Goal: Leave review/rating

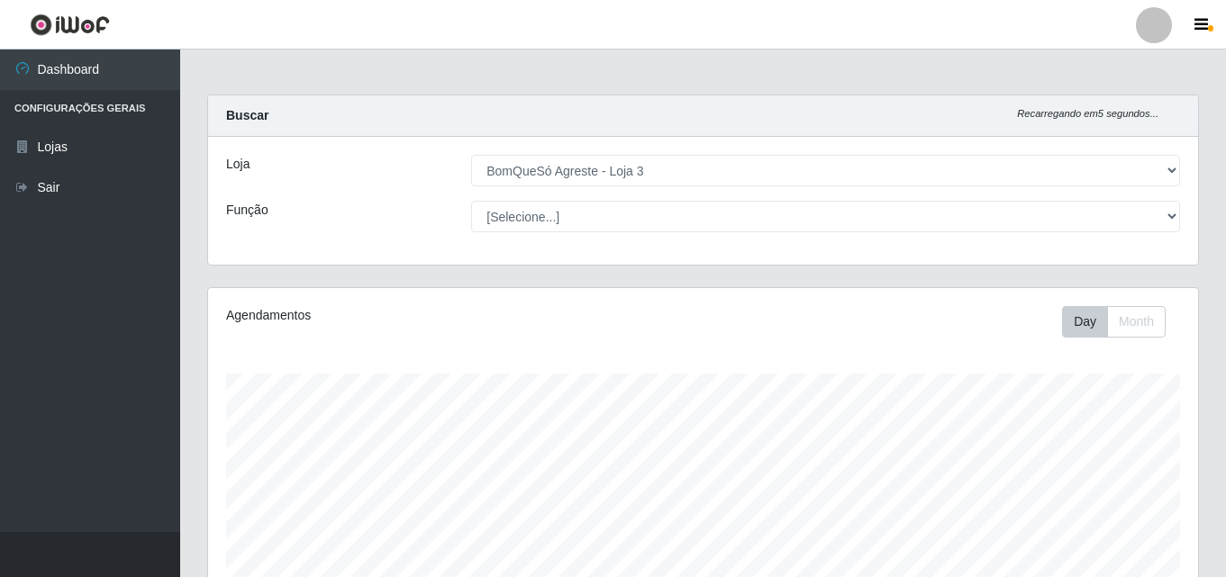
select select "215"
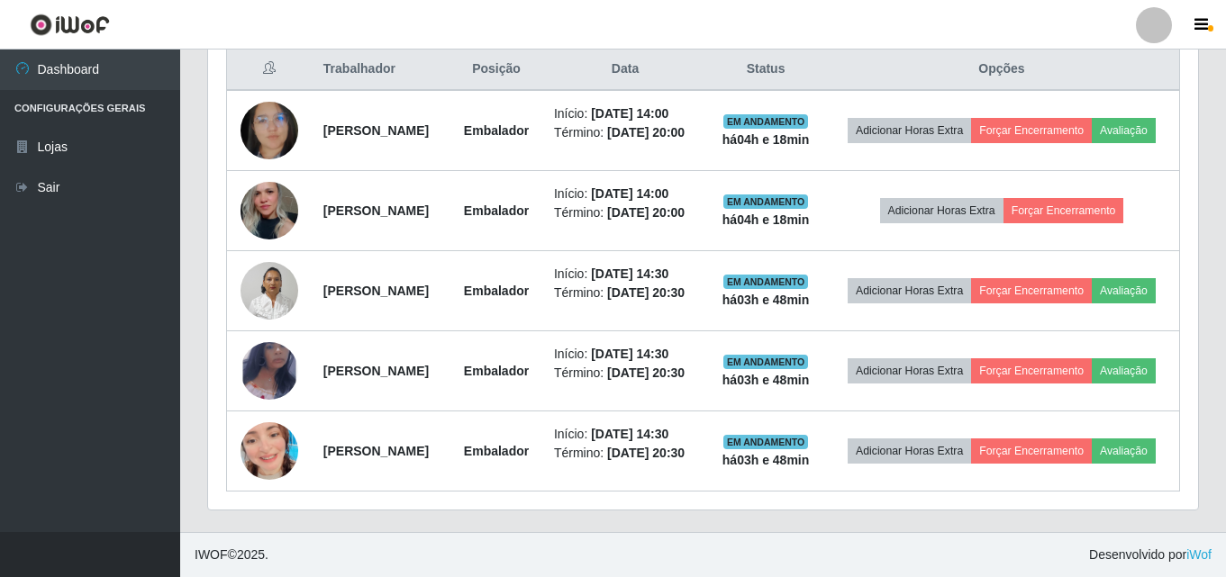
scroll to position [374, 990]
click at [54, 402] on ul "Dashboard Configurações Gerais Lojas Sair" at bounding box center [90, 291] width 180 height 483
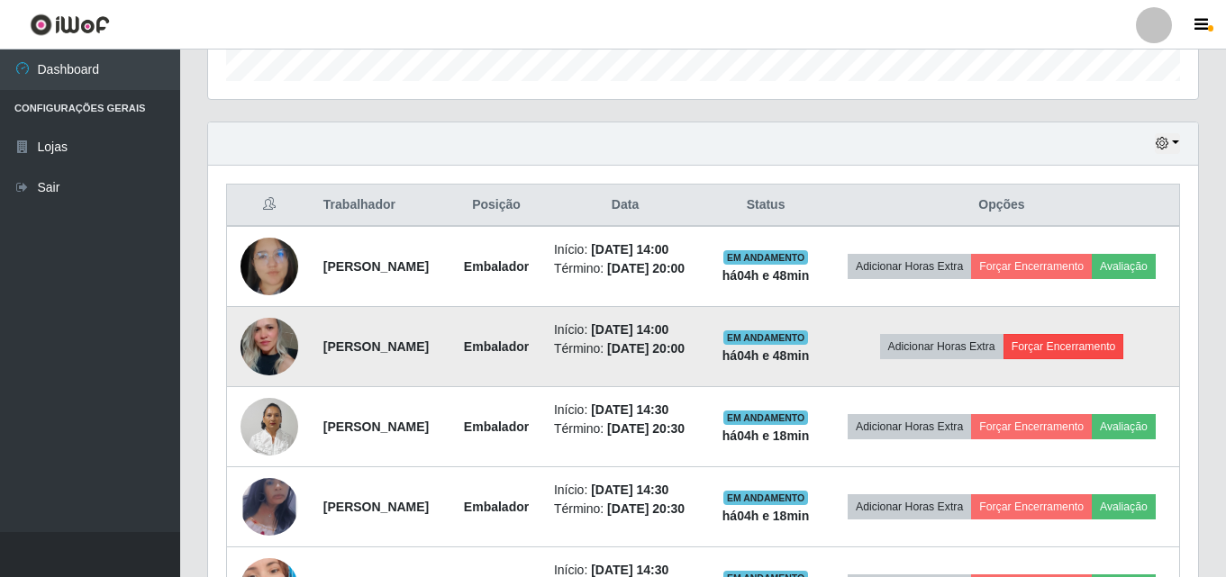
scroll to position [586, 0]
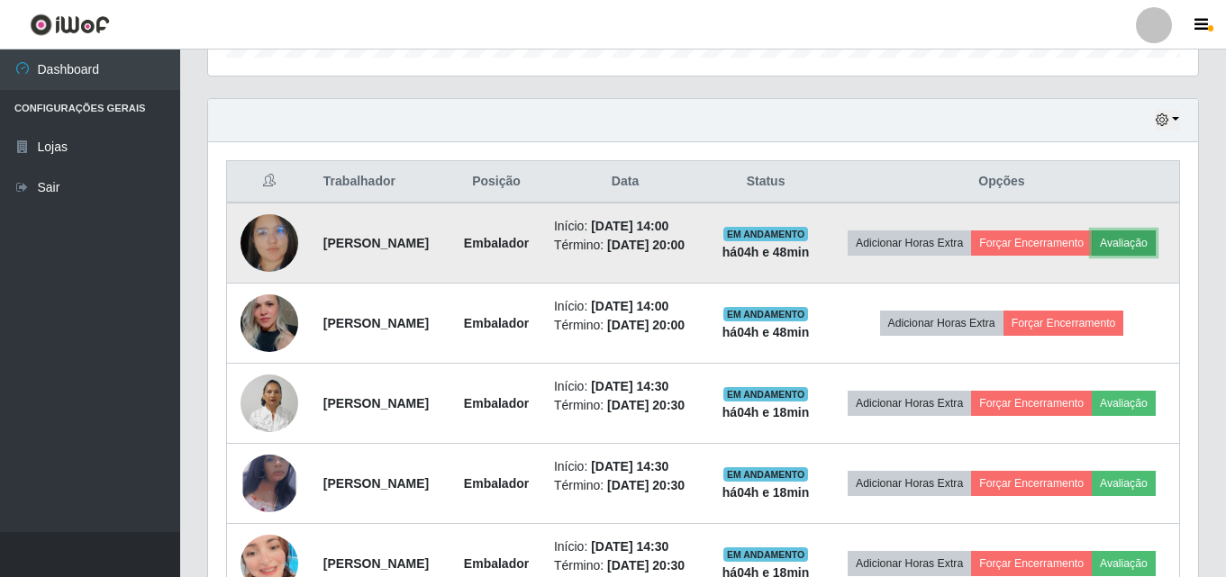
click at [1092, 256] on button "Avaliação" at bounding box center [1124, 243] width 64 height 25
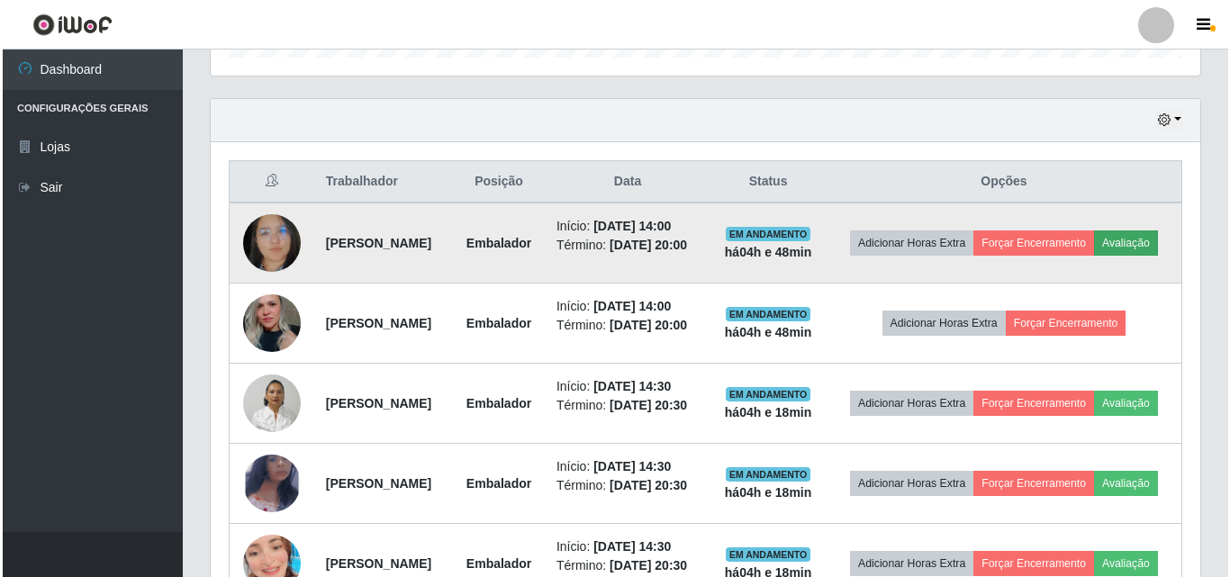
scroll to position [374, 981]
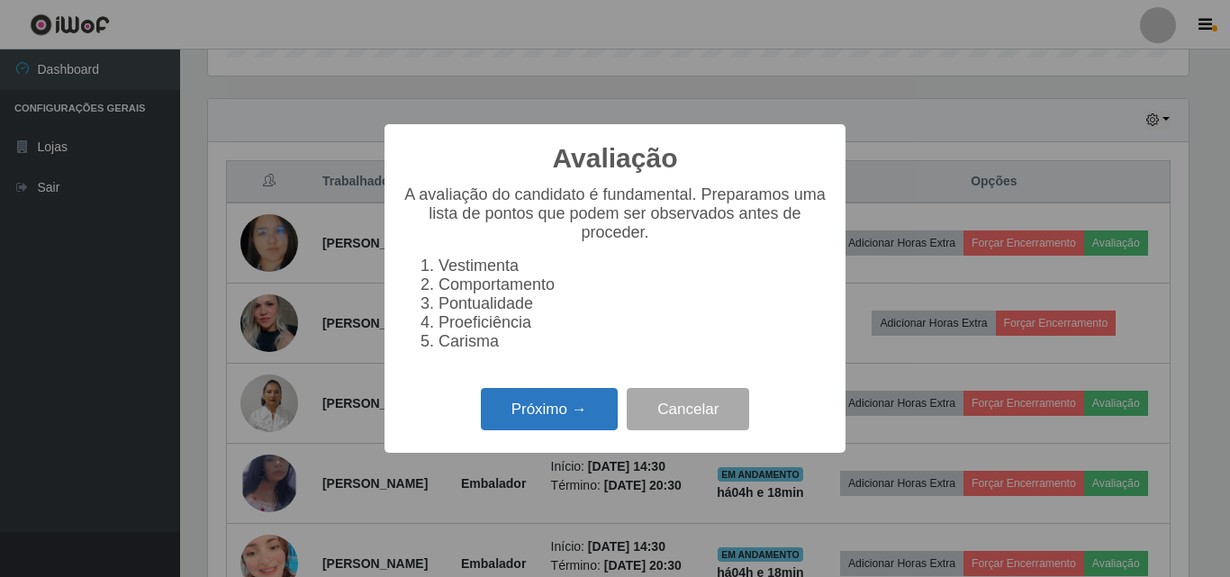
click at [545, 427] on button "Próximo →" at bounding box center [549, 409] width 137 height 42
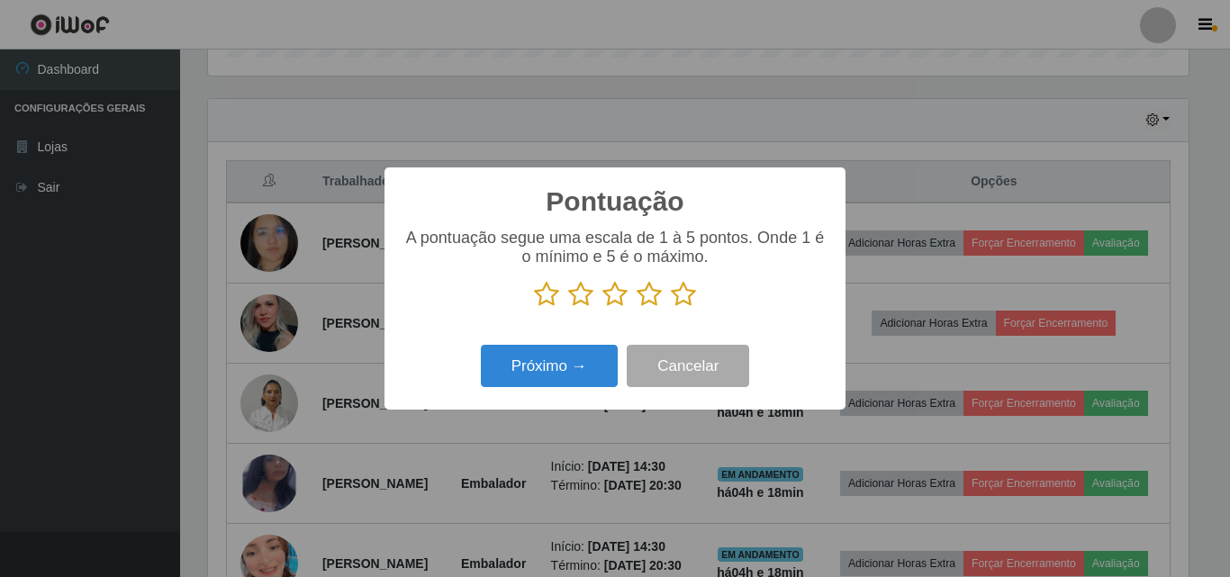
scroll to position [900326, 899719]
click at [689, 298] on icon at bounding box center [683, 294] width 25 height 27
click at [671, 308] on input "radio" at bounding box center [671, 308] width 0 height 0
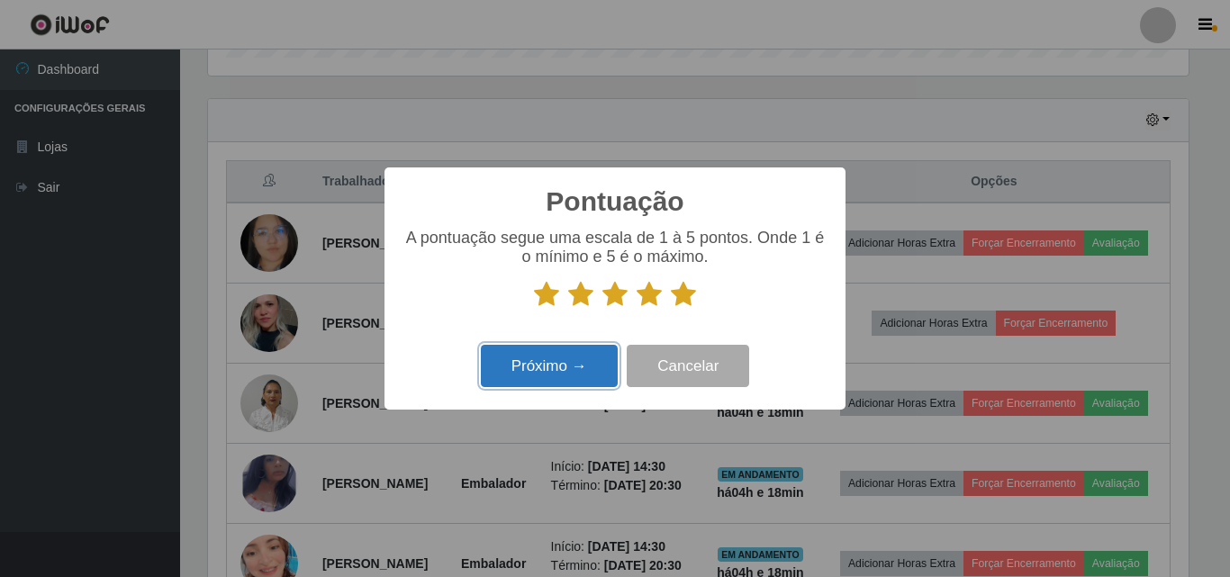
click at [491, 384] on button "Próximo →" at bounding box center [549, 366] width 137 height 42
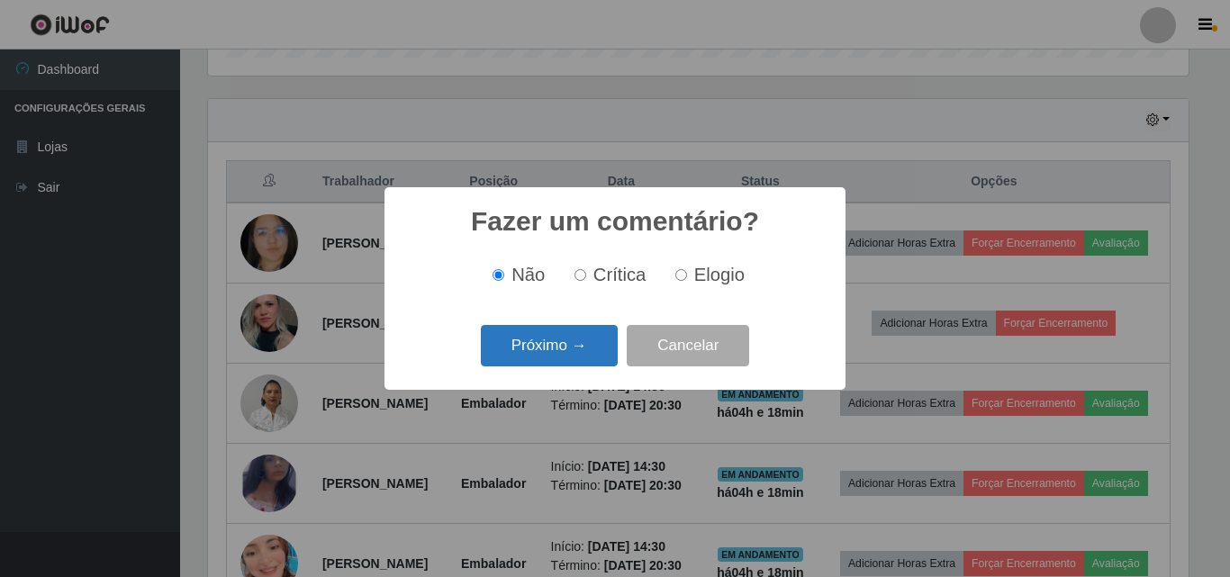
click at [570, 342] on button "Próximo →" at bounding box center [549, 346] width 137 height 42
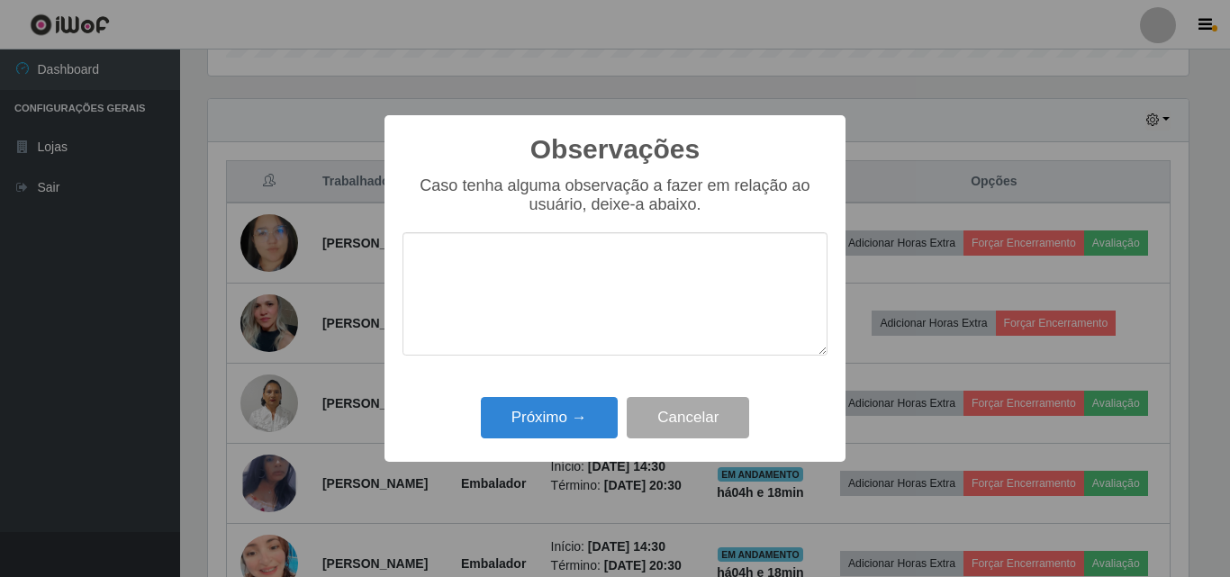
click at [591, 390] on div "Observações × Caso tenha alguma observação a fazer em relação ao usuário, deixe…" at bounding box center [615, 288] width 461 height 347
click at [591, 415] on button "Próximo →" at bounding box center [549, 418] width 137 height 42
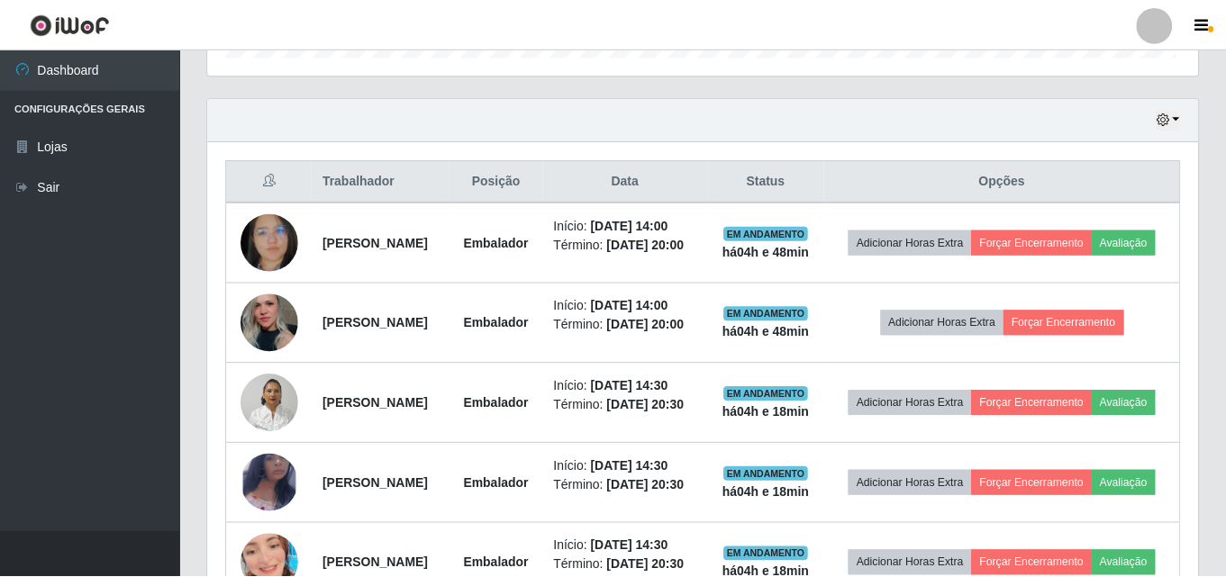
scroll to position [374, 990]
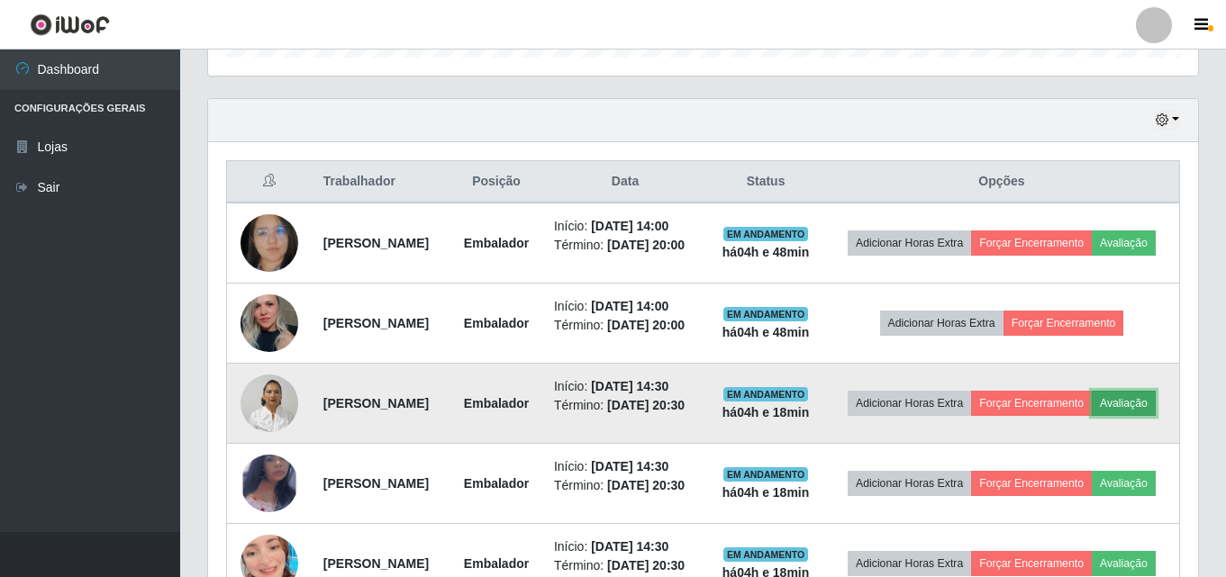
click at [1092, 416] on button "Avaliação" at bounding box center [1124, 403] width 64 height 25
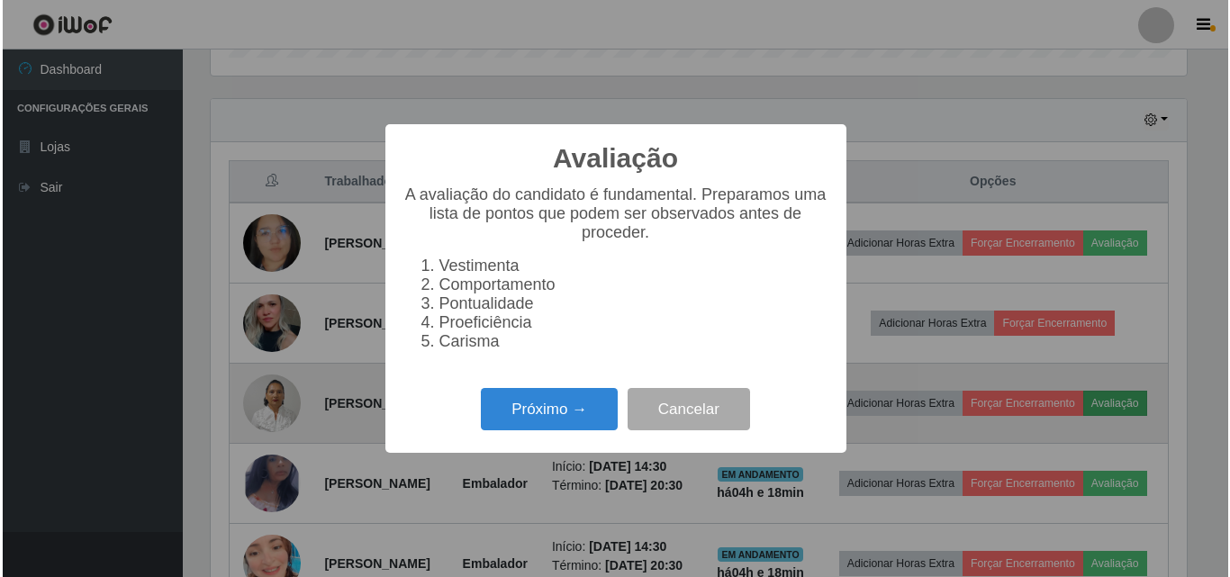
scroll to position [374, 981]
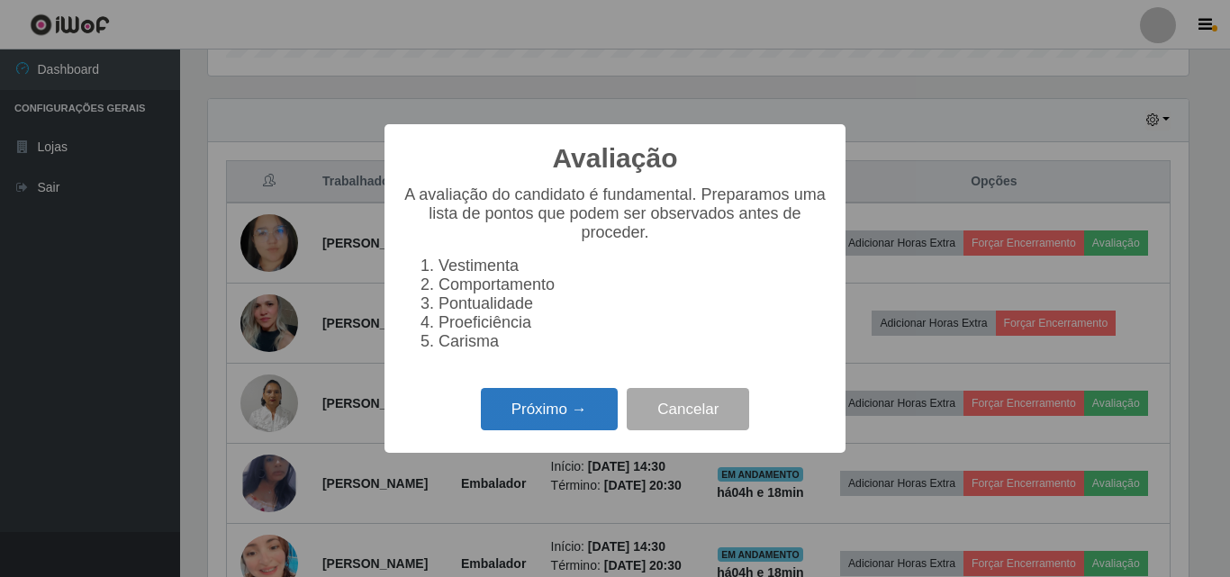
click at [511, 413] on button "Próximo →" at bounding box center [549, 409] width 137 height 42
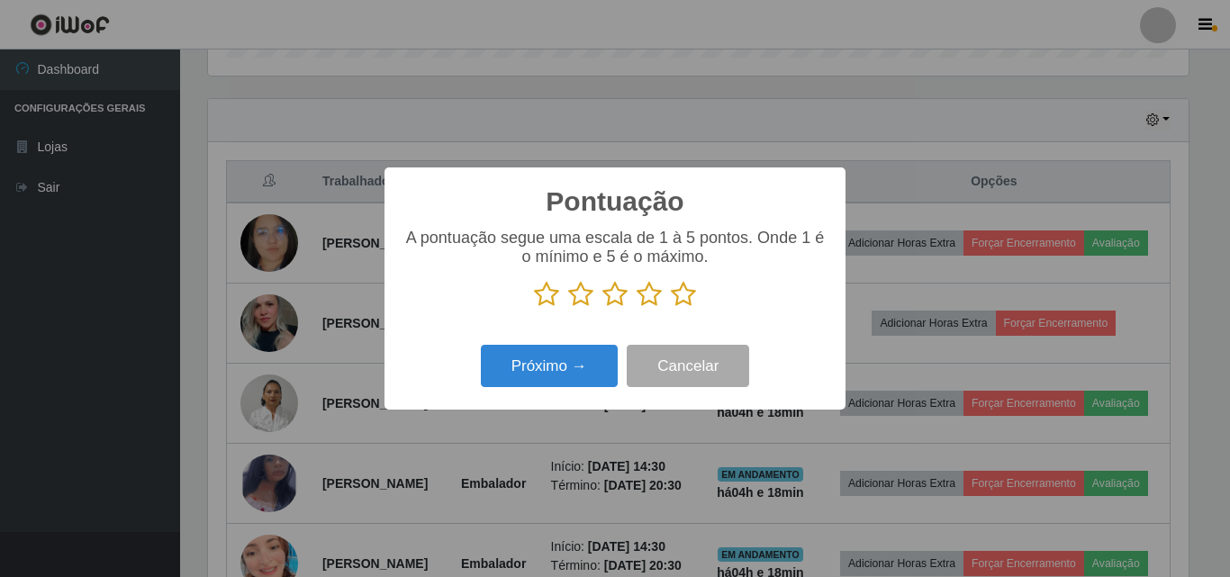
click at [690, 296] on icon at bounding box center [683, 294] width 25 height 27
click at [671, 308] on input "radio" at bounding box center [671, 308] width 0 height 0
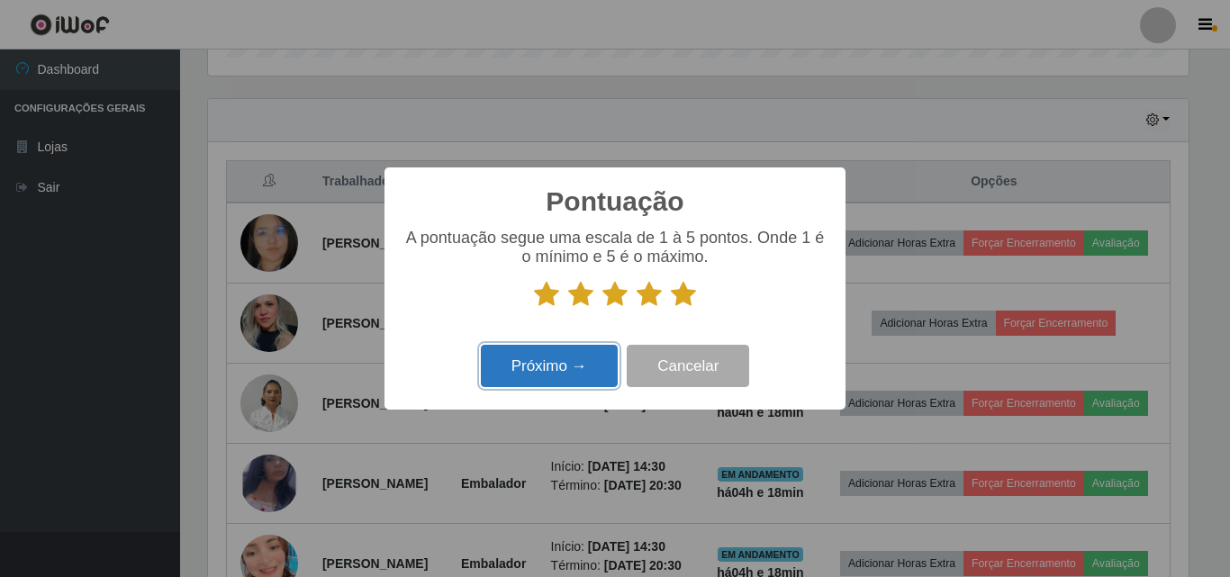
click at [575, 370] on button "Próximo →" at bounding box center [549, 366] width 137 height 42
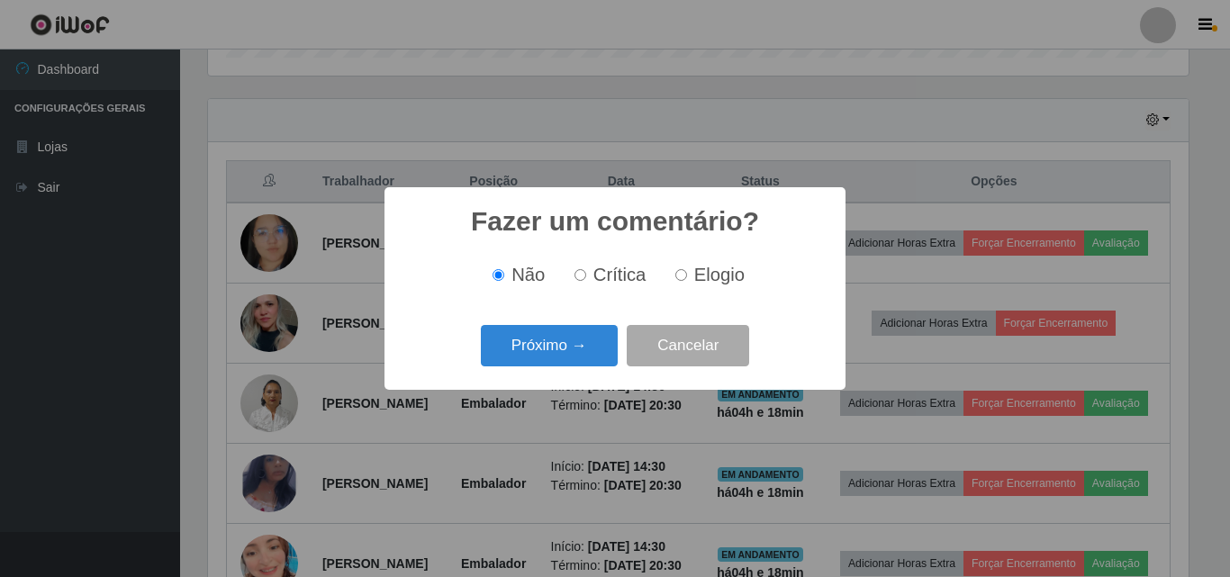
click at [575, 370] on div "Próximo → Cancelar" at bounding box center [615, 345] width 425 height 51
click at [580, 366] on button "Próximo →" at bounding box center [549, 346] width 137 height 42
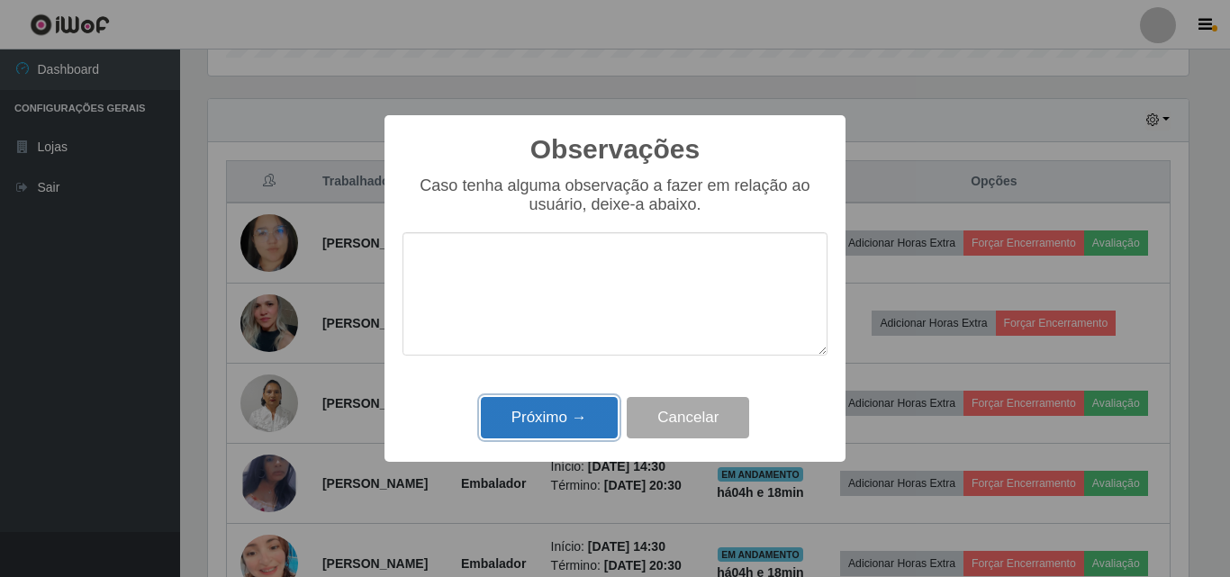
click at [614, 416] on button "Próximo →" at bounding box center [549, 418] width 137 height 42
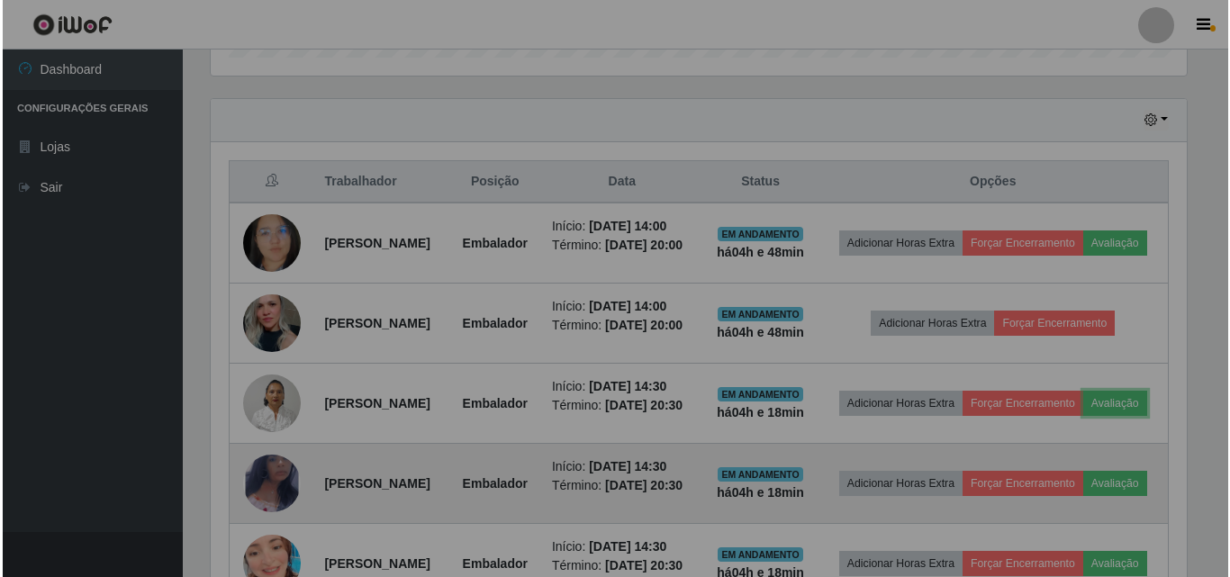
scroll to position [374, 990]
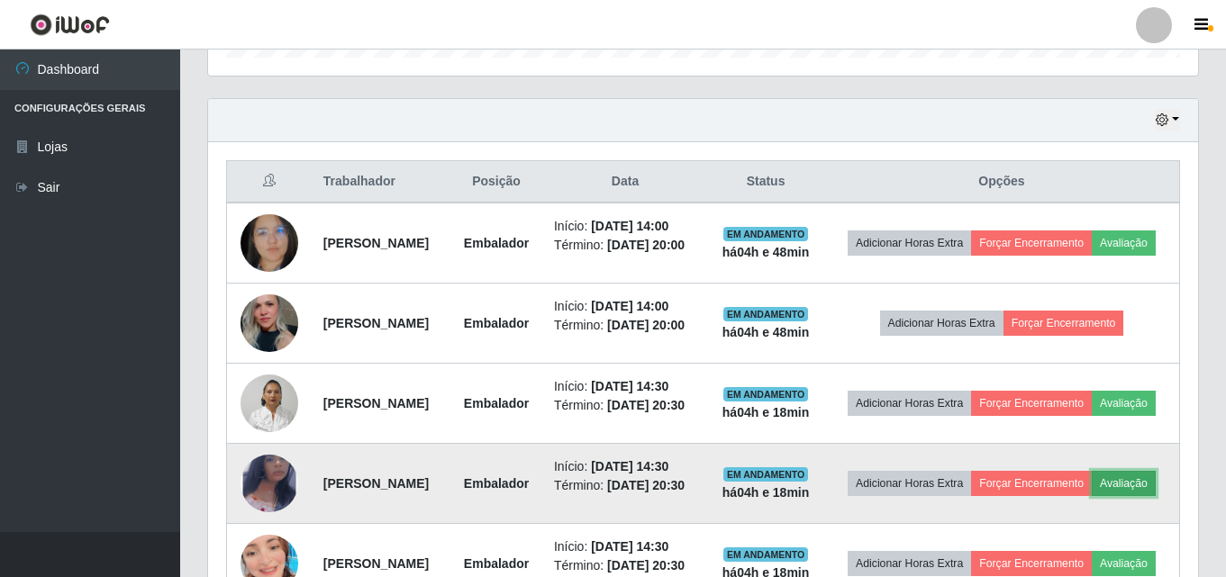
click at [1092, 496] on button "Avaliação" at bounding box center [1124, 483] width 64 height 25
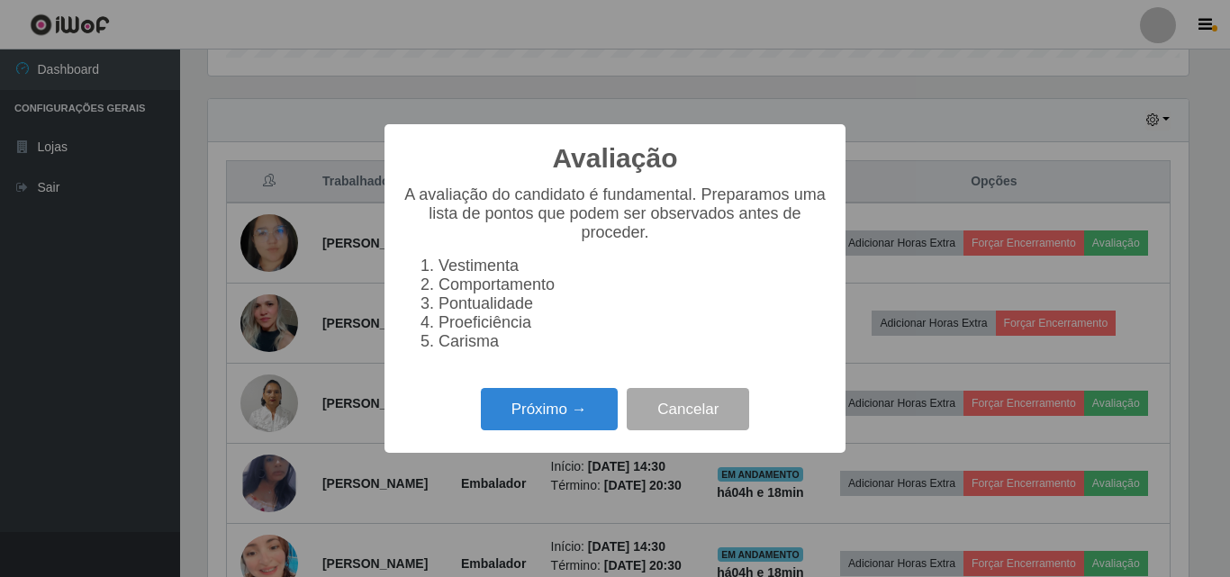
scroll to position [374, 981]
click at [540, 431] on button "Próximo →" at bounding box center [549, 409] width 137 height 42
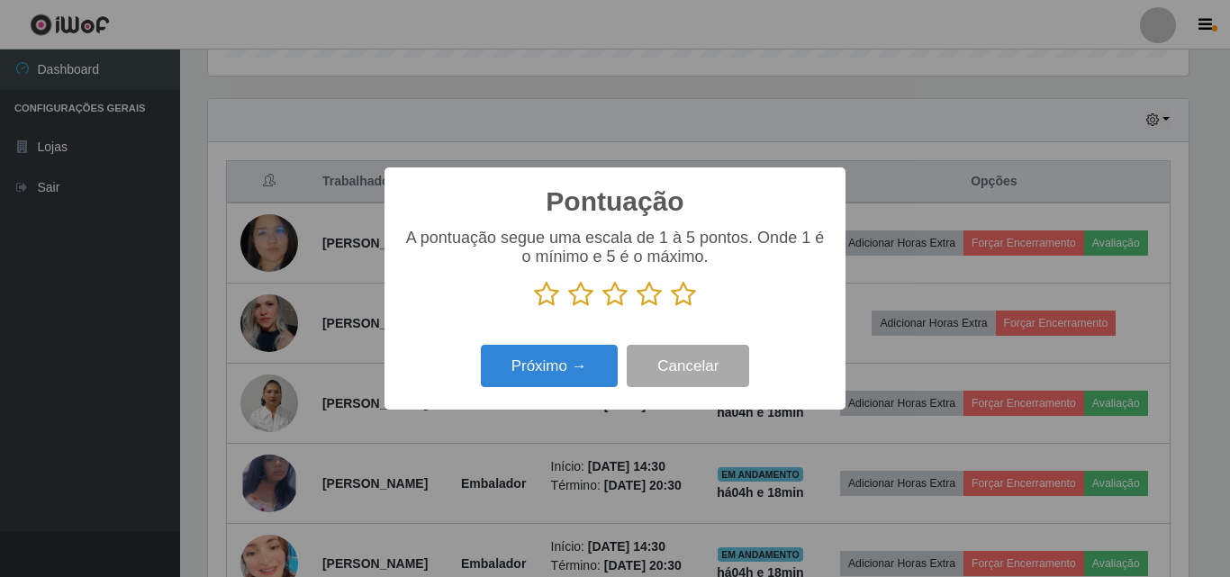
click at [689, 301] on icon at bounding box center [683, 294] width 25 height 27
click at [671, 308] on input "radio" at bounding box center [671, 308] width 0 height 0
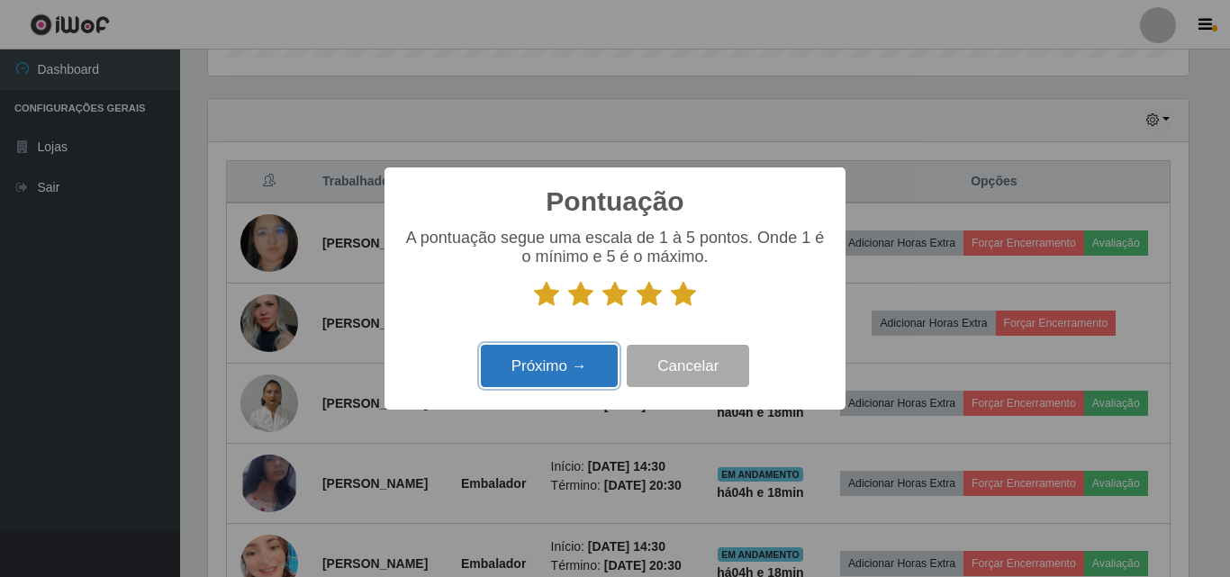
click at [538, 376] on button "Próximo →" at bounding box center [549, 366] width 137 height 42
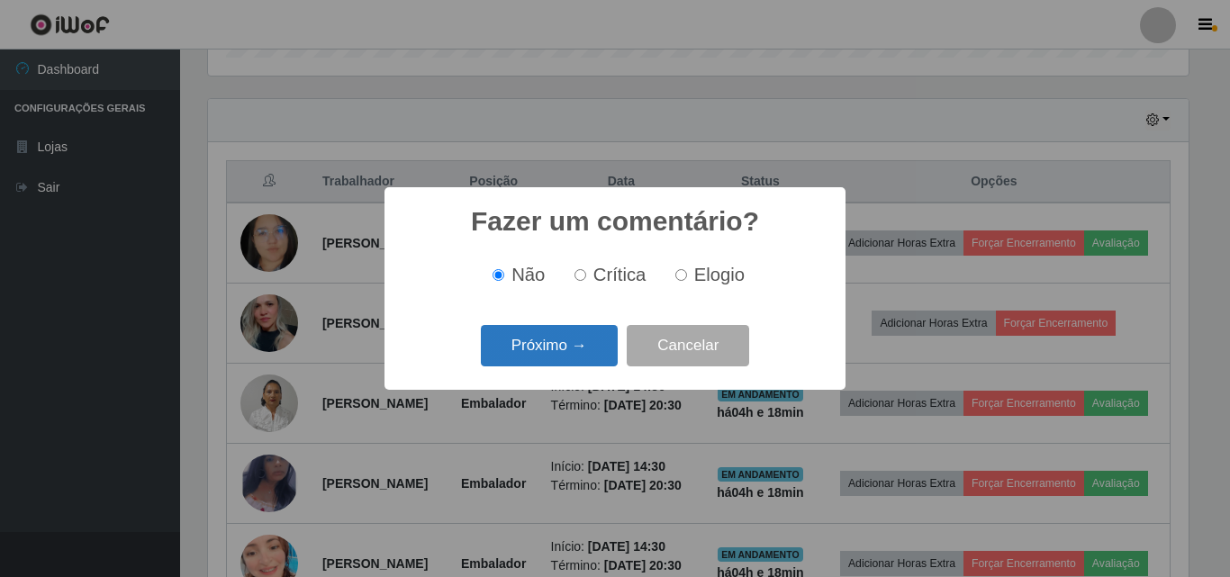
click at [567, 354] on button "Próximo →" at bounding box center [549, 346] width 137 height 42
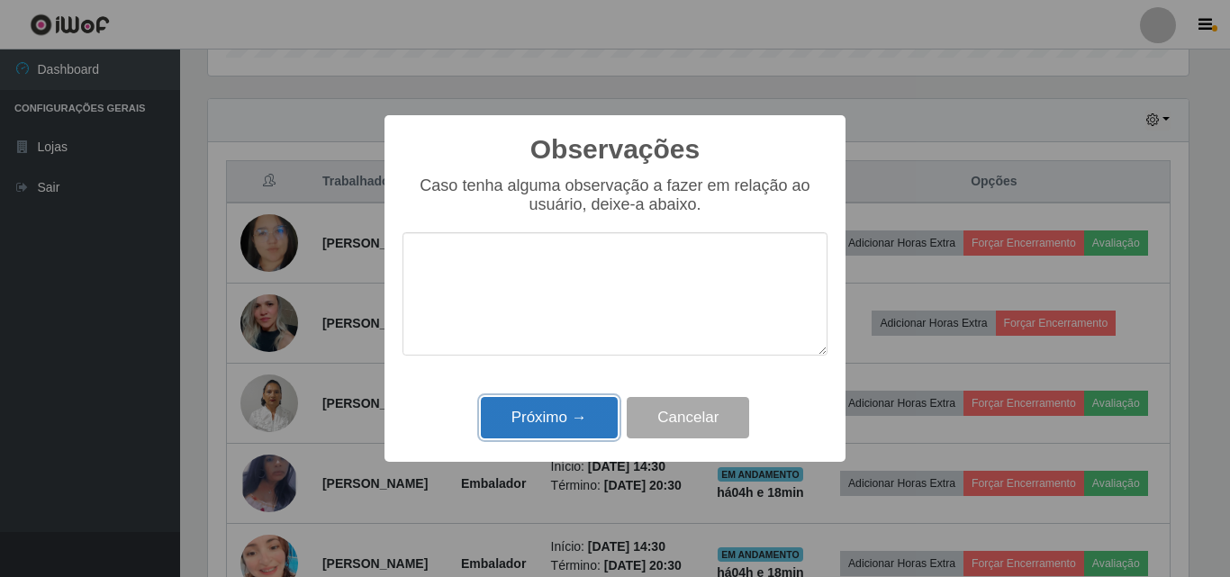
click at [575, 417] on button "Próximo →" at bounding box center [549, 418] width 137 height 42
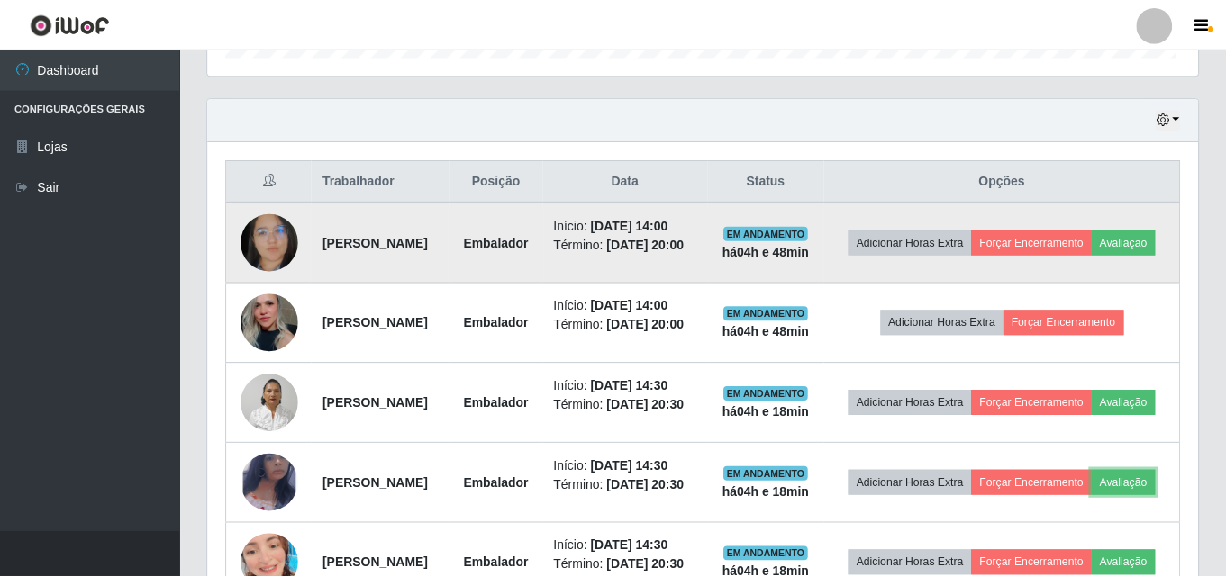
scroll to position [374, 990]
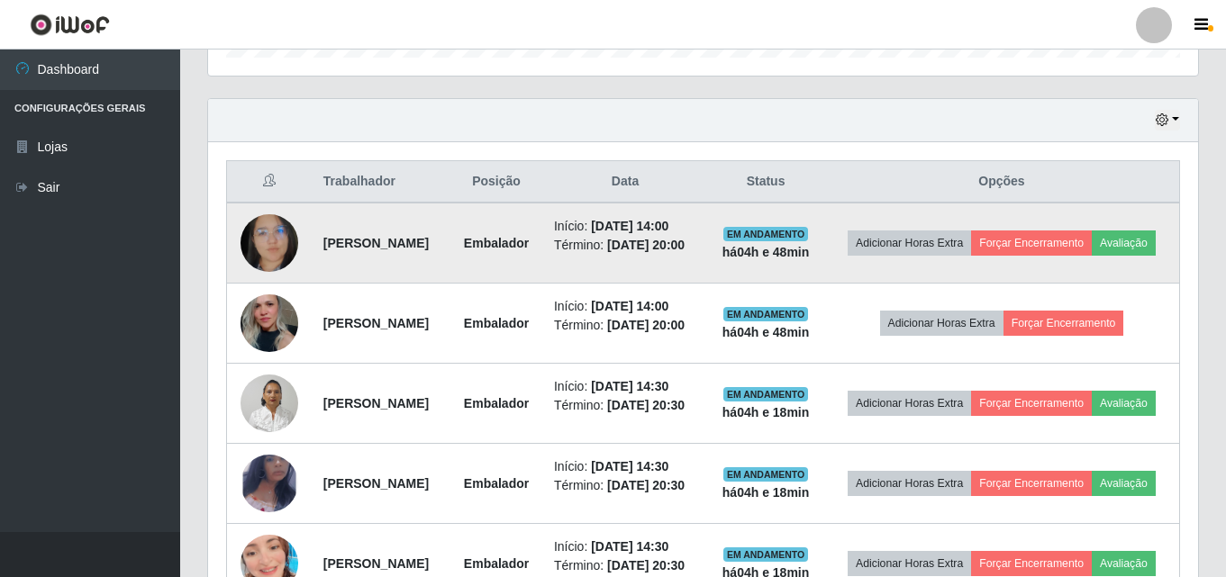
click at [1086, 223] on td "Adicionar Horas Extra Forçar Encerramento Avaliação" at bounding box center [1002, 243] width 356 height 81
click at [1078, 236] on button "Forçar Encerramento" at bounding box center [1031, 243] width 121 height 25
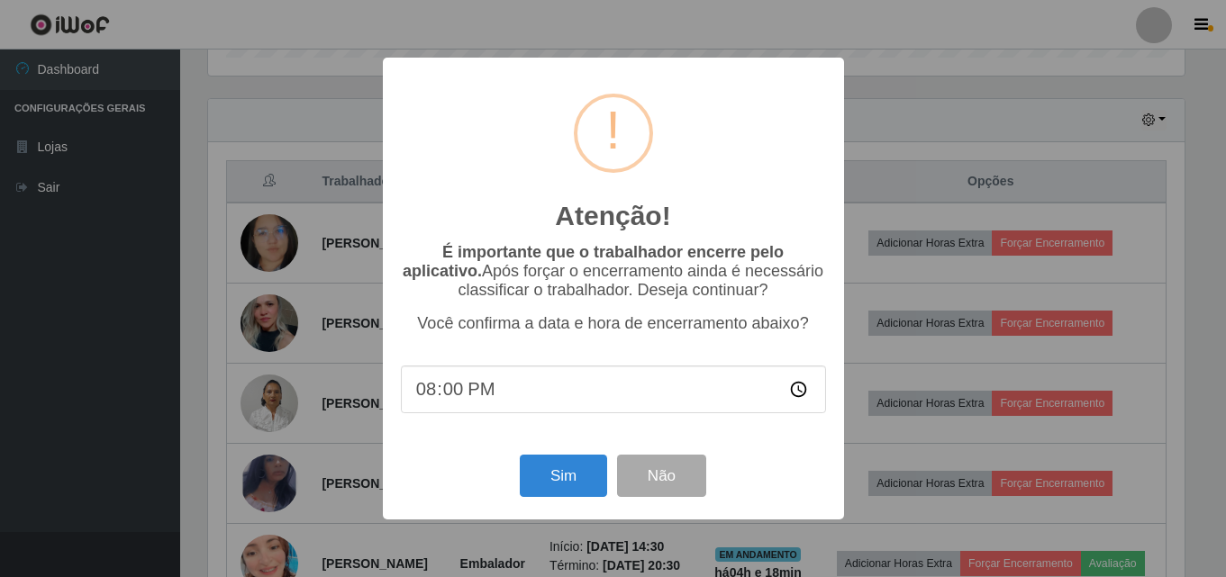
scroll to position [374, 981]
click at [579, 471] on button "Sim" at bounding box center [565, 476] width 87 height 42
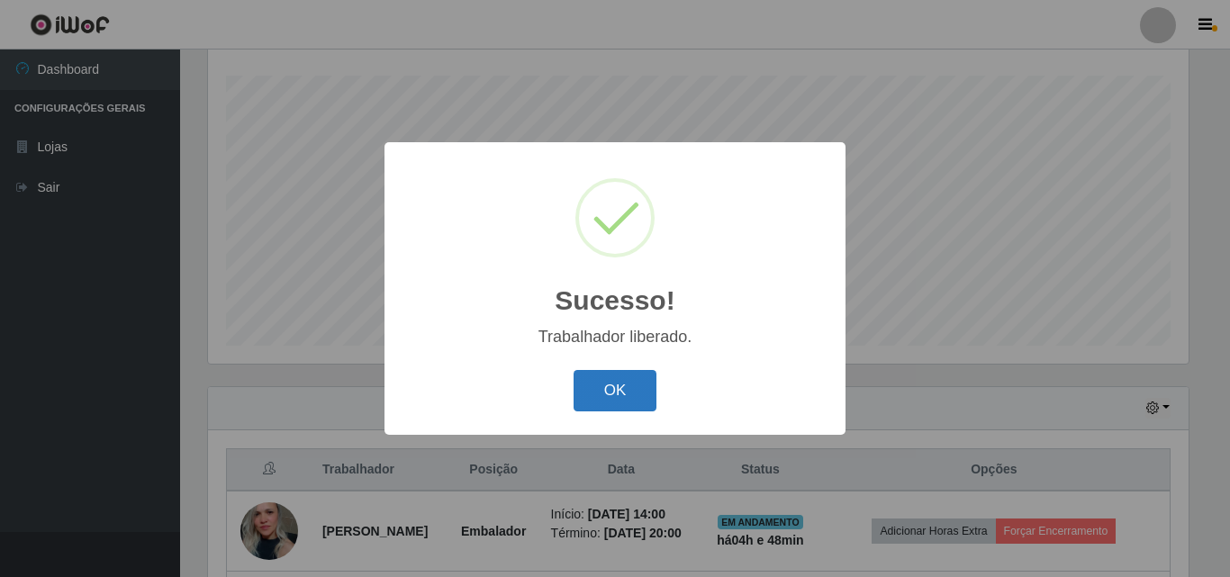
click at [621, 395] on button "OK" at bounding box center [616, 391] width 84 height 42
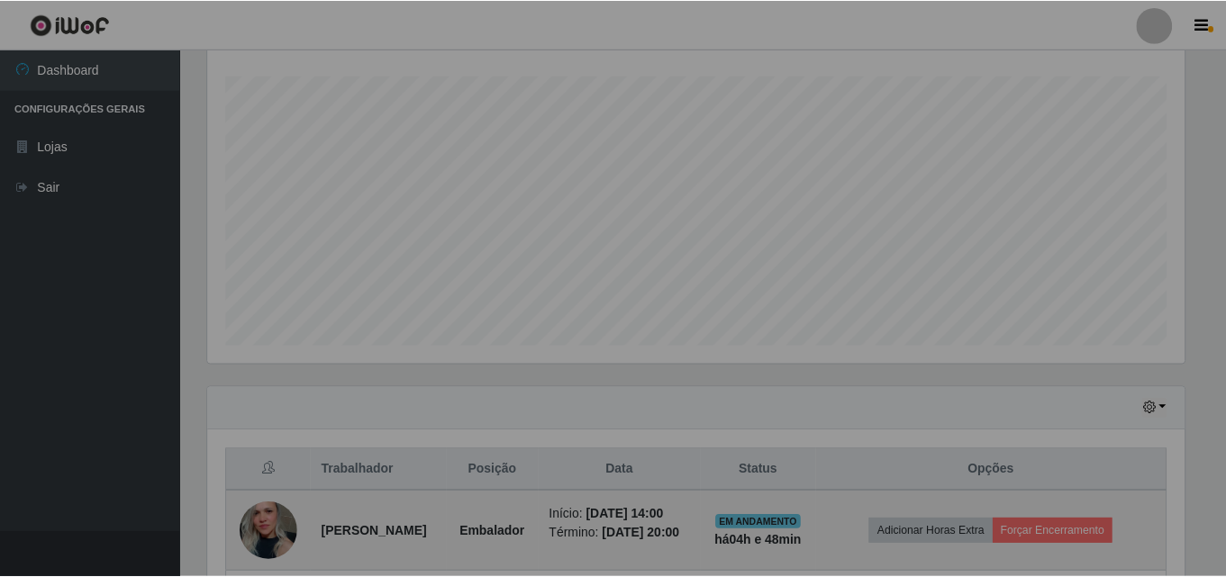
scroll to position [374, 990]
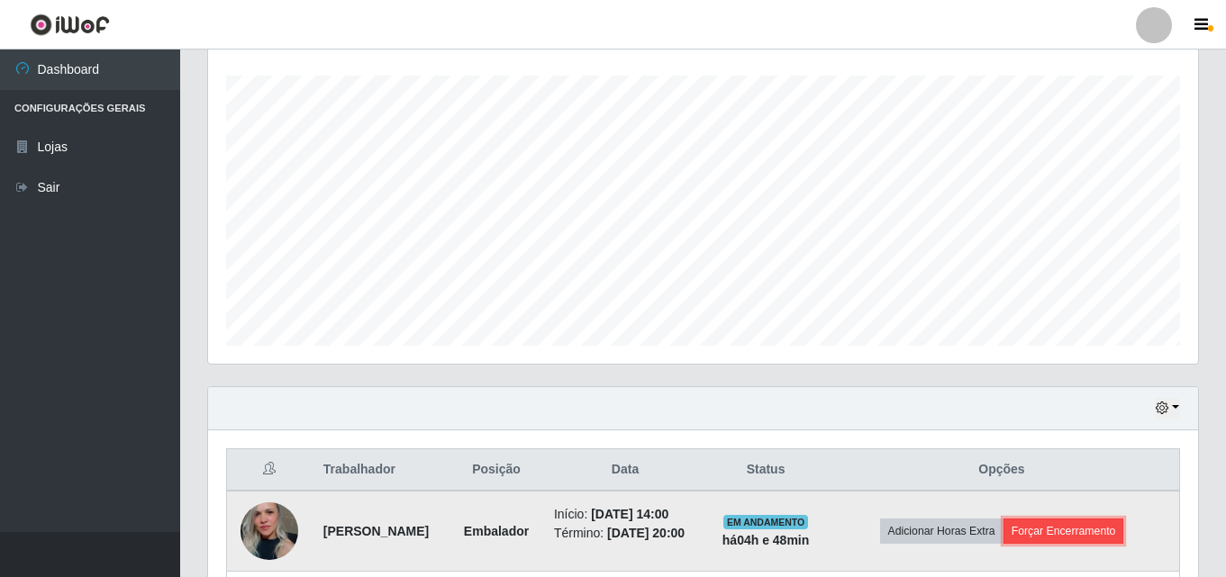
click at [1124, 538] on button "Forçar Encerramento" at bounding box center [1063, 531] width 121 height 25
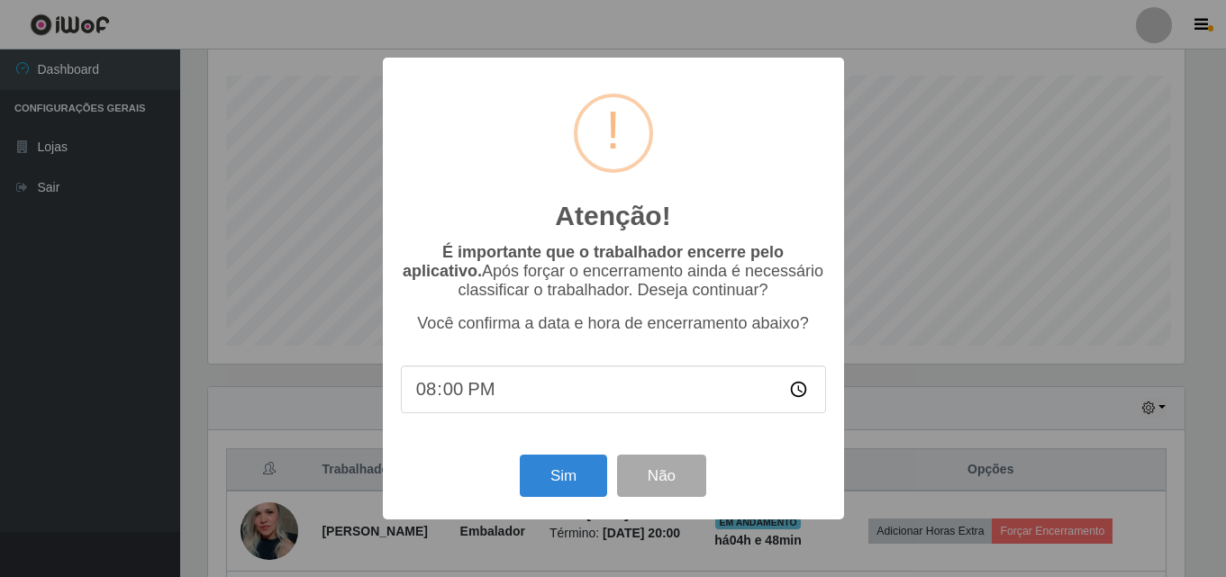
scroll to position [374, 981]
click at [595, 466] on button "Sim" at bounding box center [565, 476] width 87 height 42
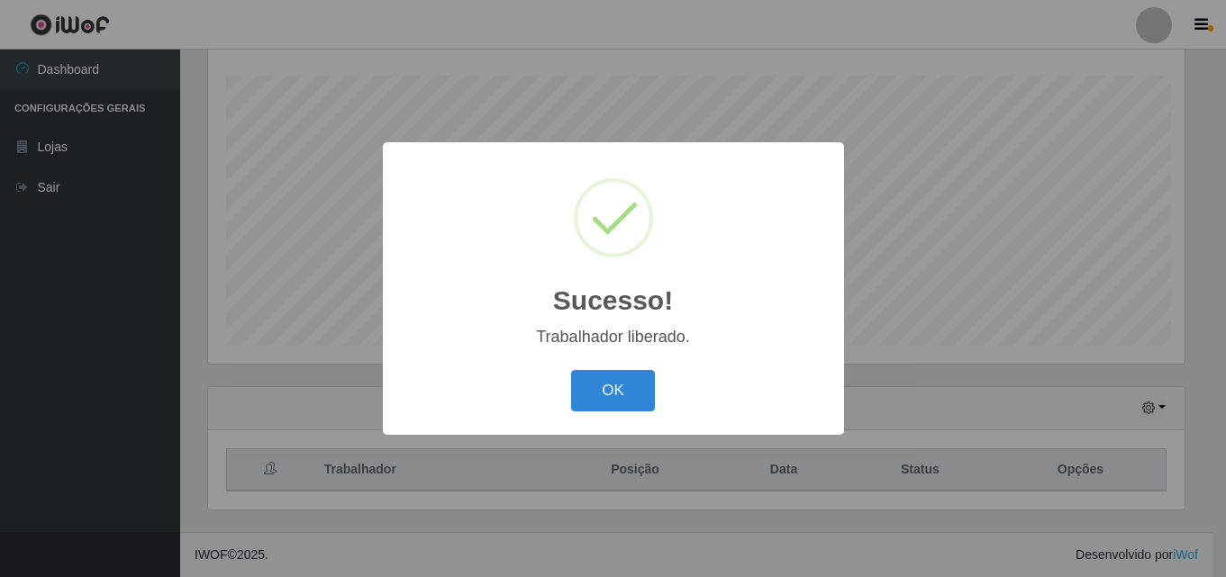
scroll to position [0, 0]
click at [574, 370] on button "OK" at bounding box center [616, 391] width 84 height 42
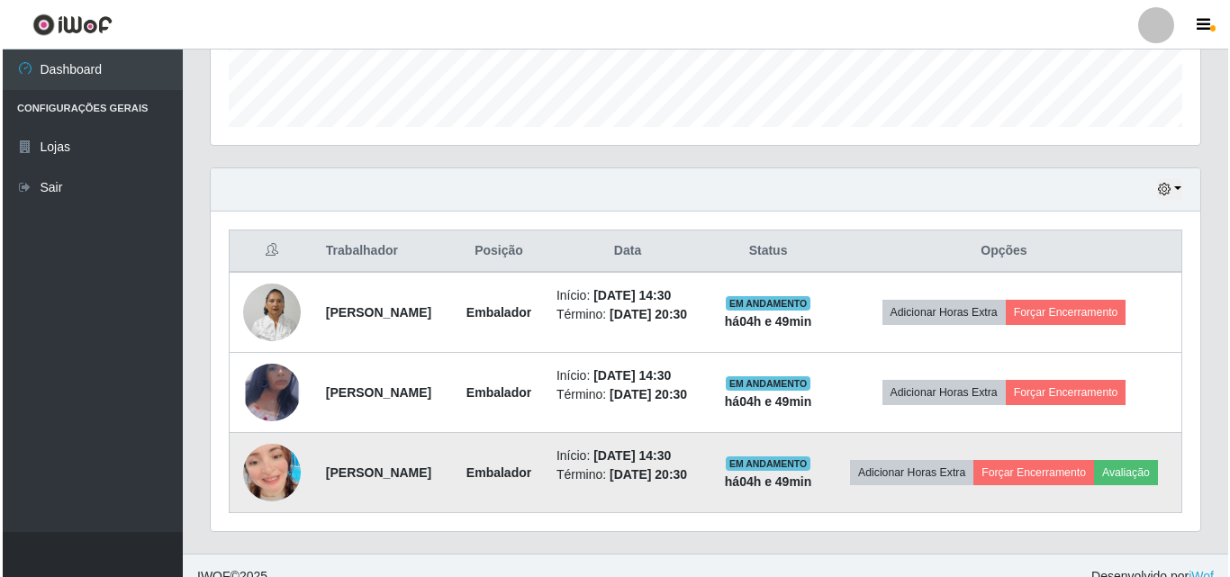
scroll to position [539, 0]
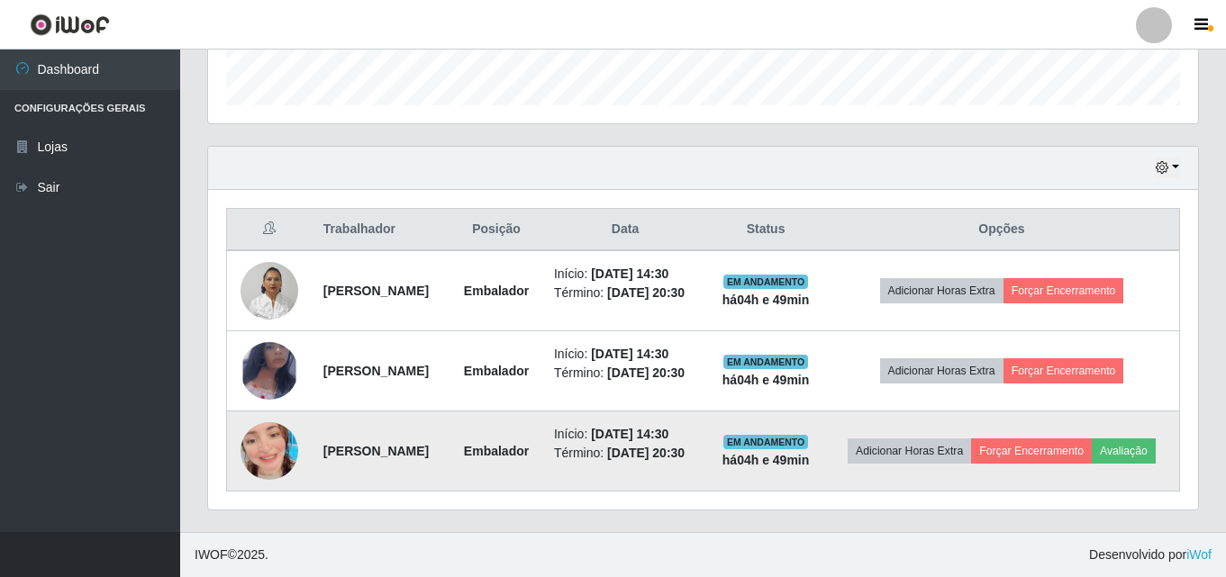
click at [254, 446] on img at bounding box center [269, 451] width 58 height 103
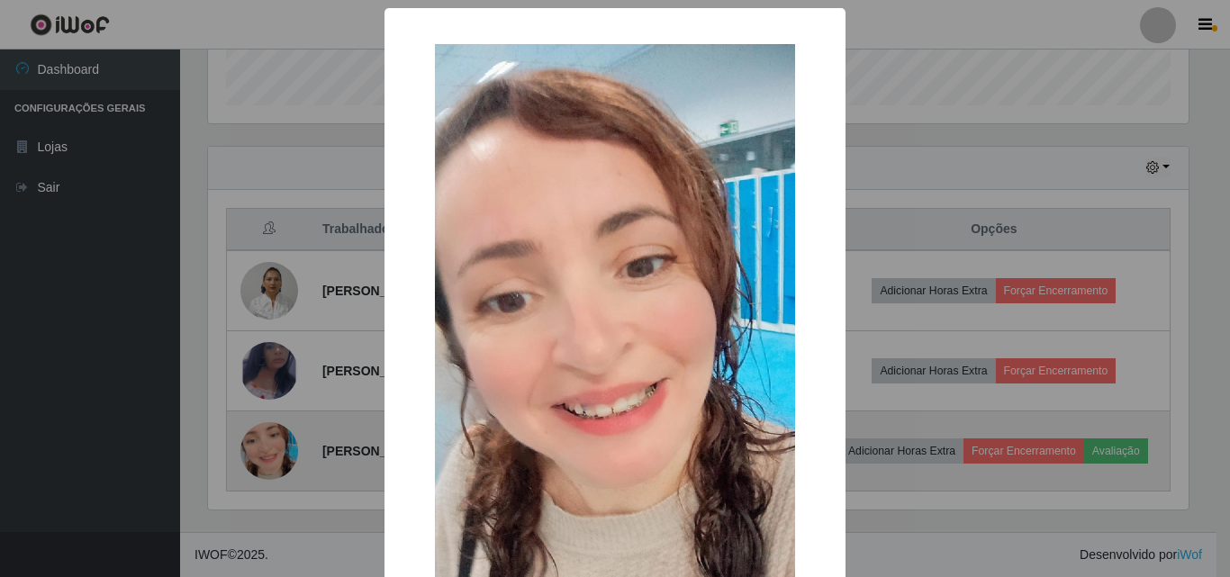
click at [254, 446] on div "× OK Cancel" at bounding box center [615, 288] width 1230 height 577
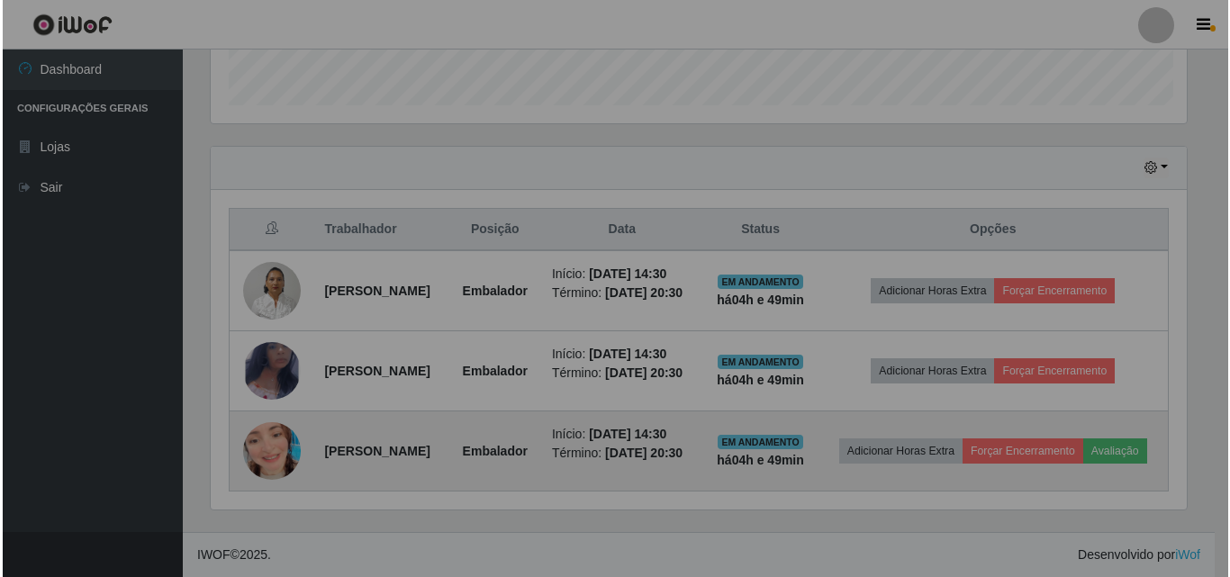
scroll to position [374, 990]
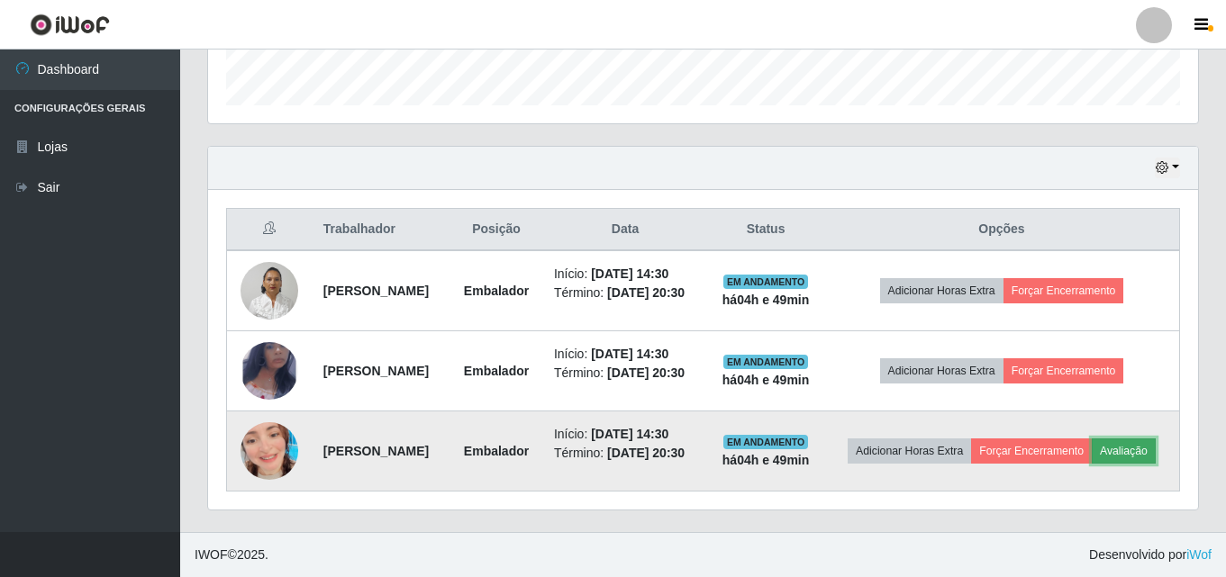
click at [1124, 455] on button "Avaliação" at bounding box center [1124, 451] width 64 height 25
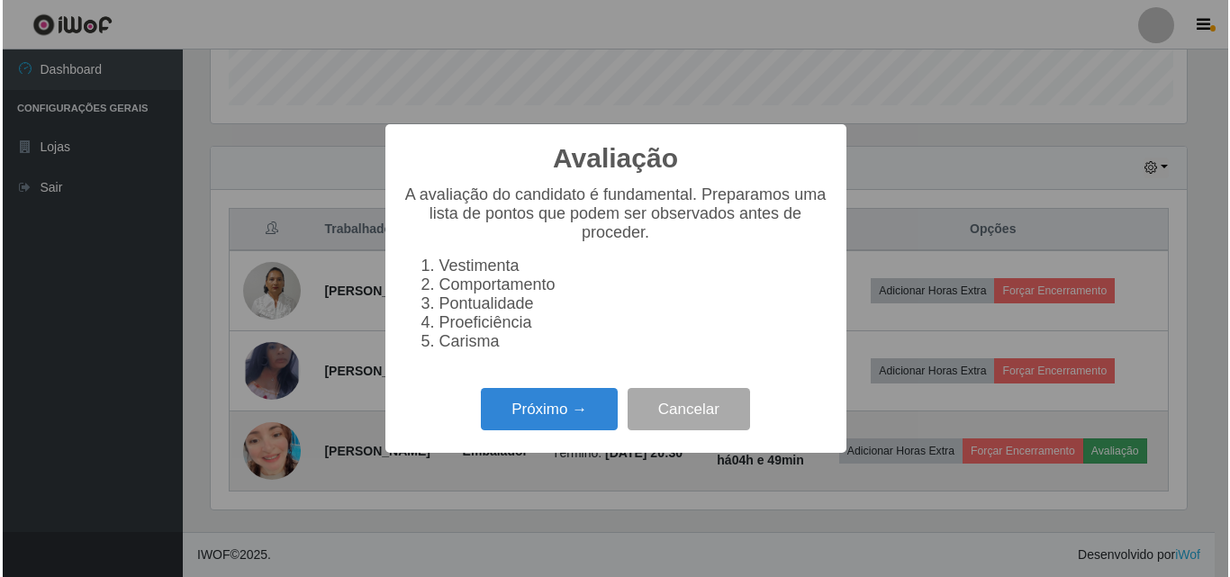
scroll to position [374, 981]
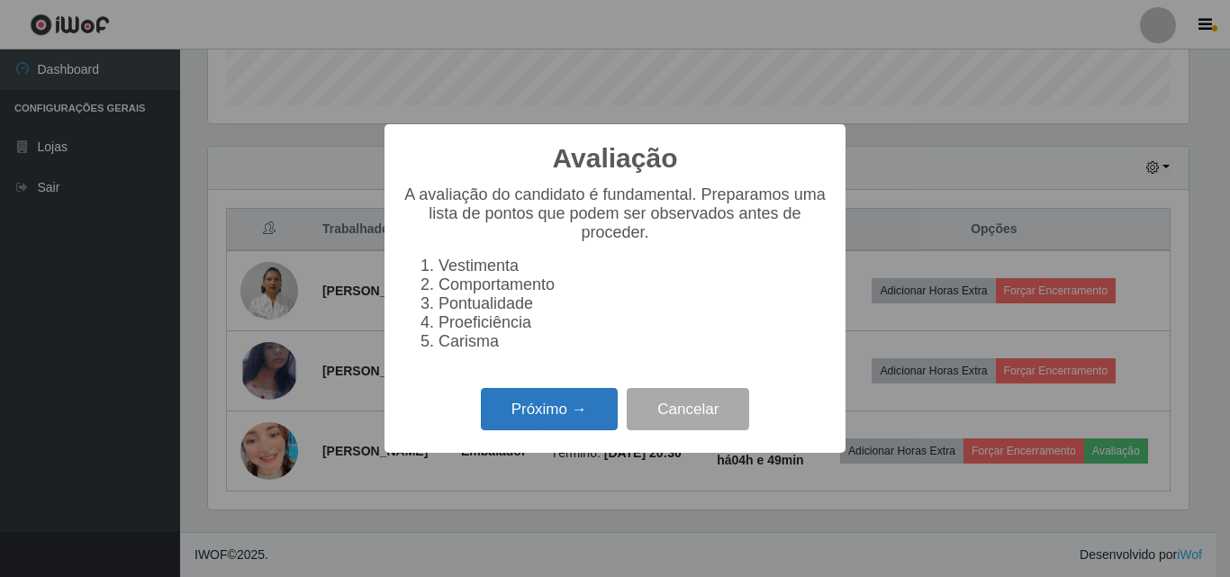
click at [568, 421] on button "Próximo →" at bounding box center [549, 409] width 137 height 42
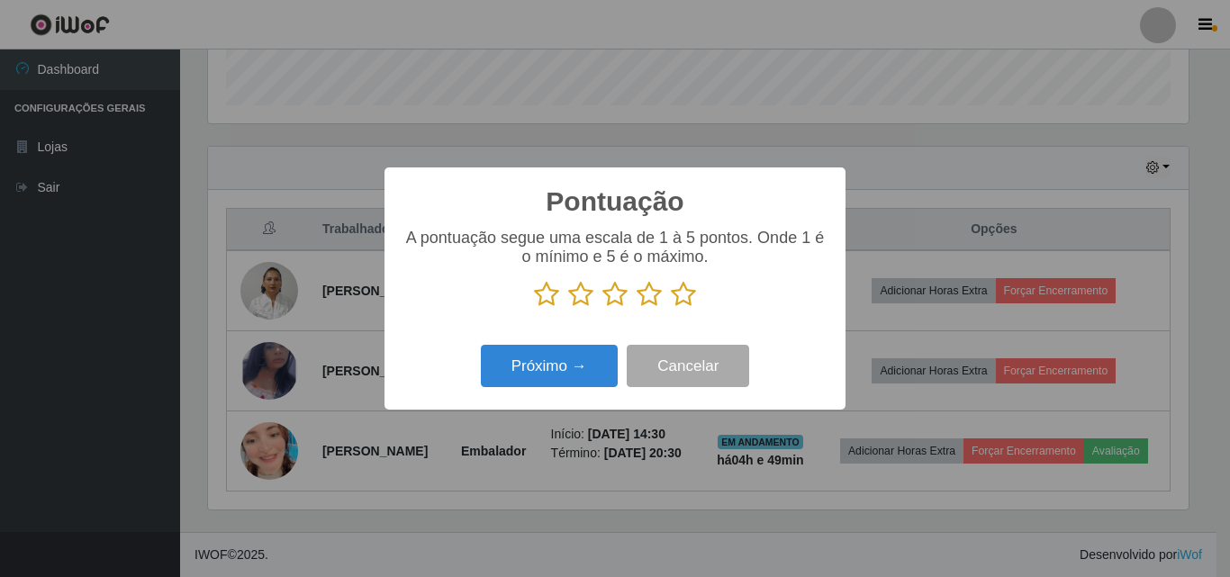
scroll to position [900326, 899719]
click at [687, 297] on icon at bounding box center [683, 294] width 25 height 27
click at [671, 308] on input "radio" at bounding box center [671, 308] width 0 height 0
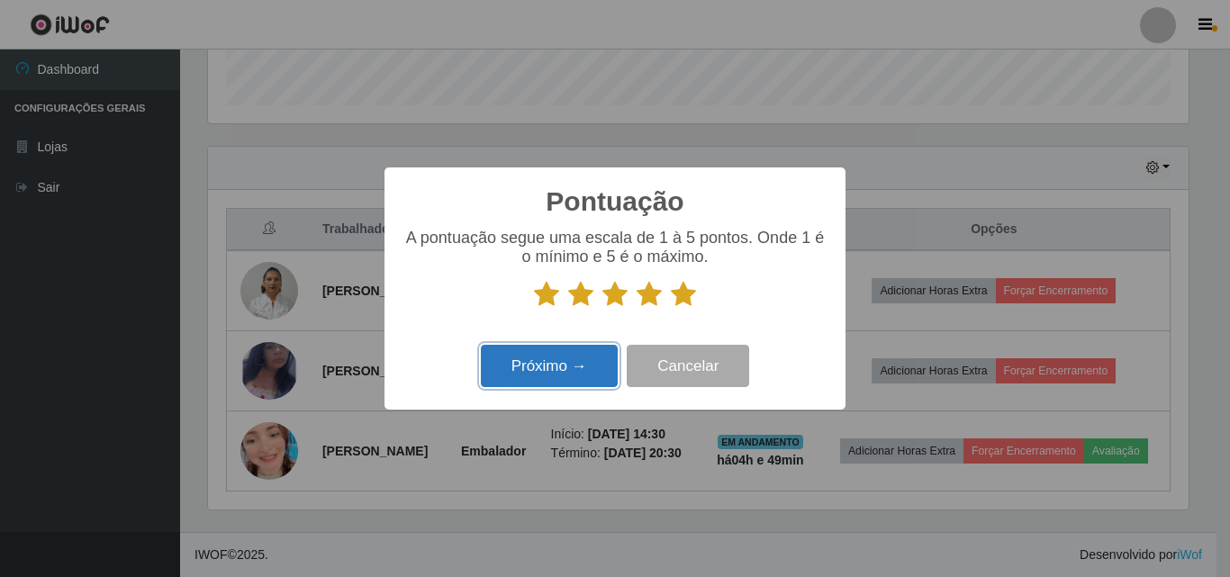
click at [559, 378] on button "Próximo →" at bounding box center [549, 366] width 137 height 42
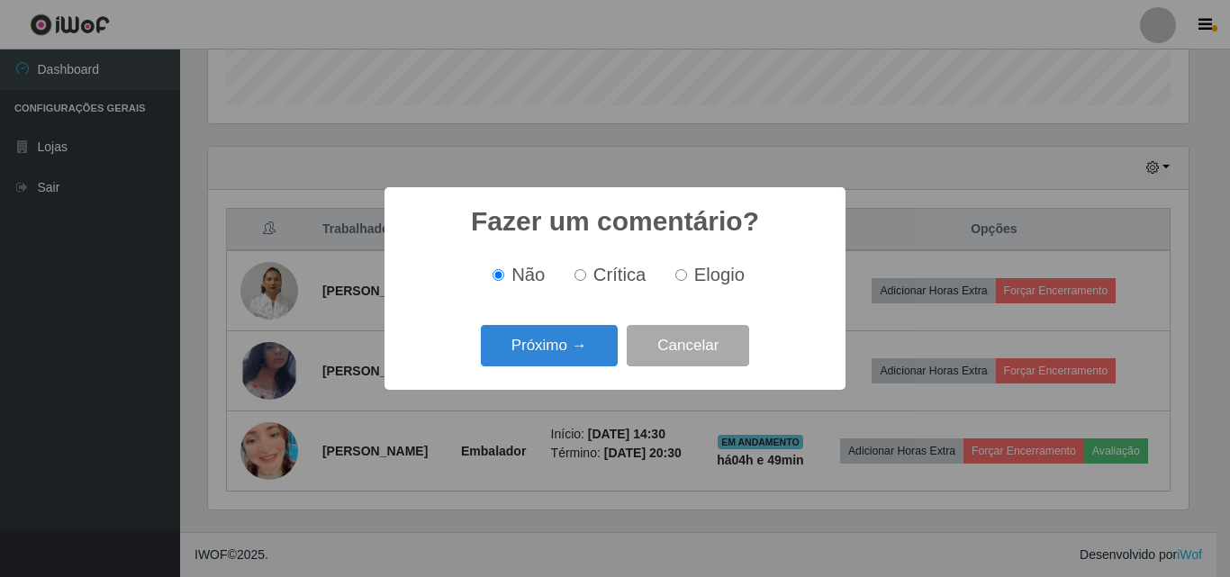
click at [704, 281] on span "Elogio" at bounding box center [719, 275] width 50 height 20
click at [687, 281] on input "Elogio" at bounding box center [682, 275] width 12 height 12
radio input "true"
click at [556, 343] on button "Próximo →" at bounding box center [549, 346] width 137 height 42
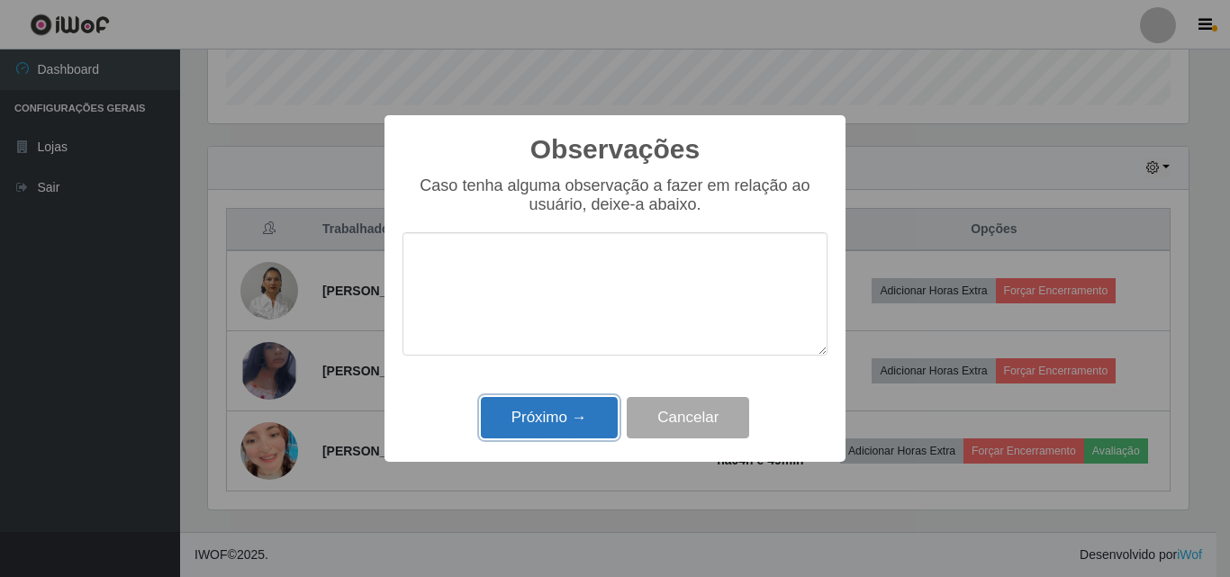
click at [553, 421] on button "Próximo →" at bounding box center [549, 418] width 137 height 42
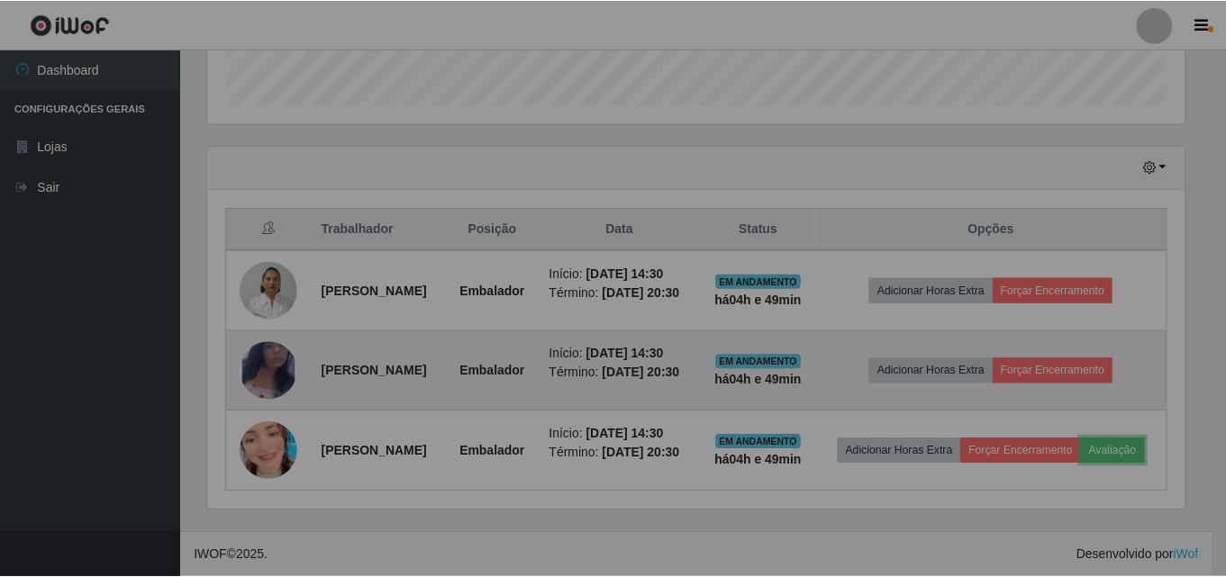
scroll to position [374, 990]
